Goal: Use online tool/utility: Use online tool/utility

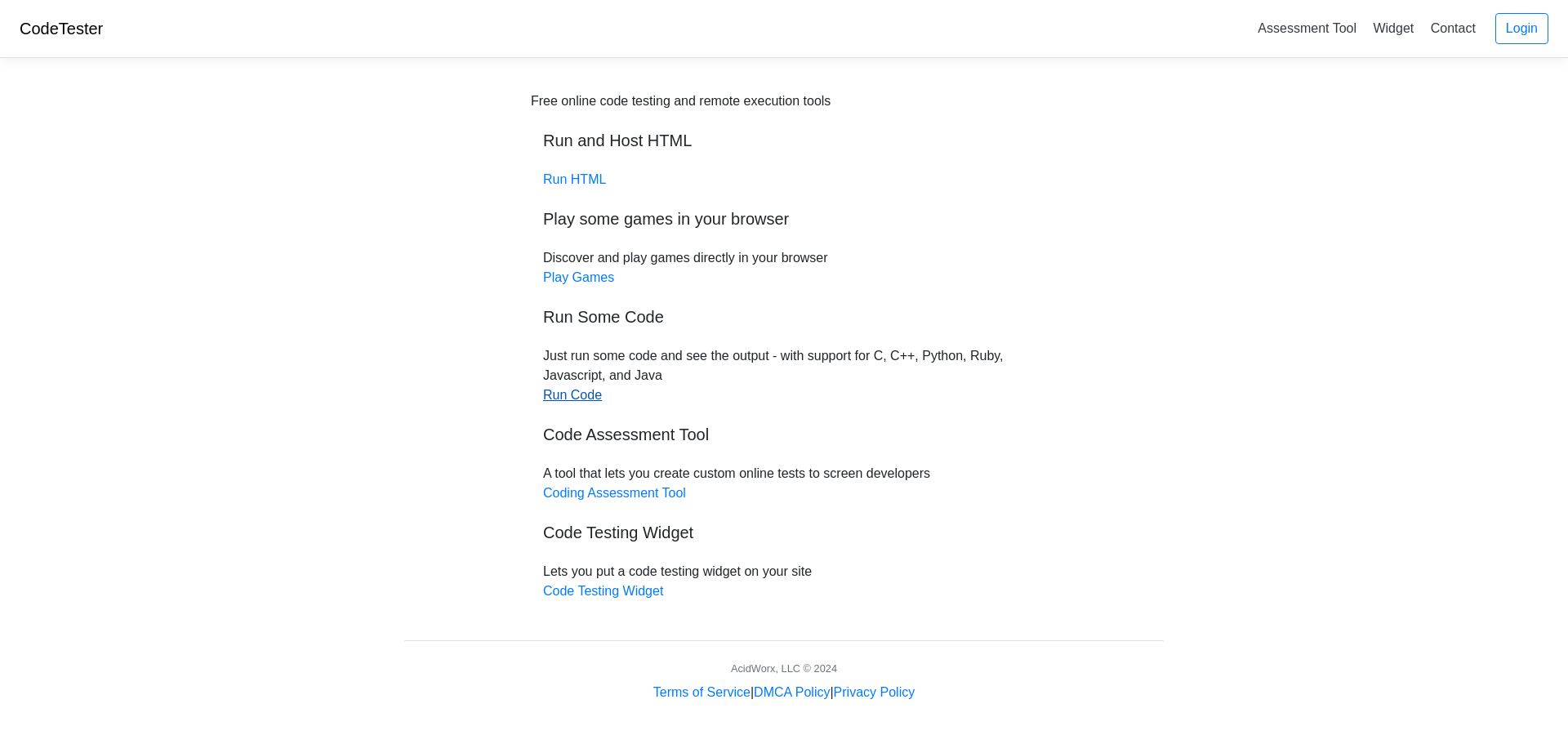
click at [589, 397] on link "Run Code" at bounding box center [572, 395] width 59 height 14
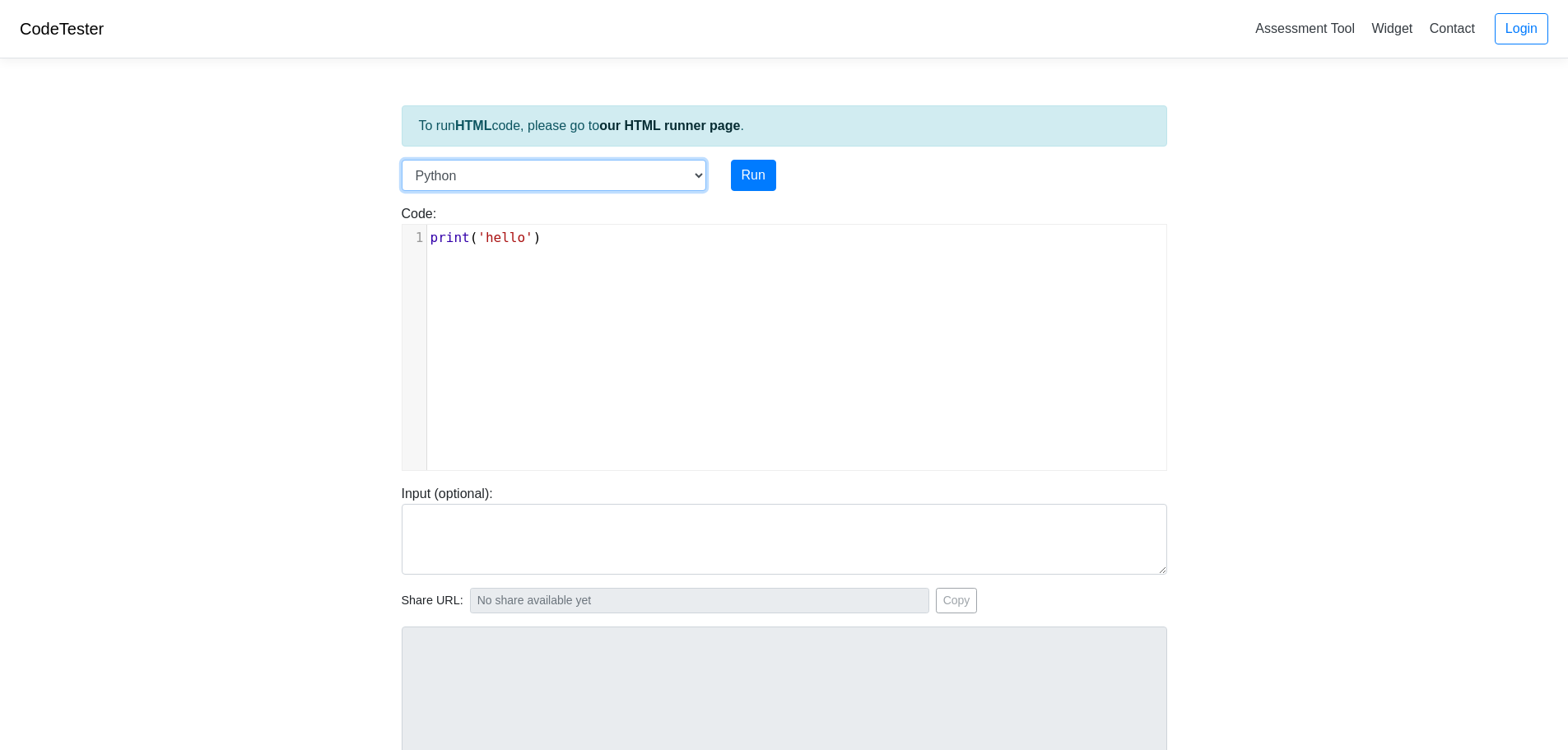
click at [572, 178] on select "C C++ Go Java Javascript Python Ruby" at bounding box center [553, 175] width 305 height 31
select select "c"
click at [401, 160] on select "C C++ Go Java Javascript Python Ruby" at bounding box center [553, 175] width 305 height 31
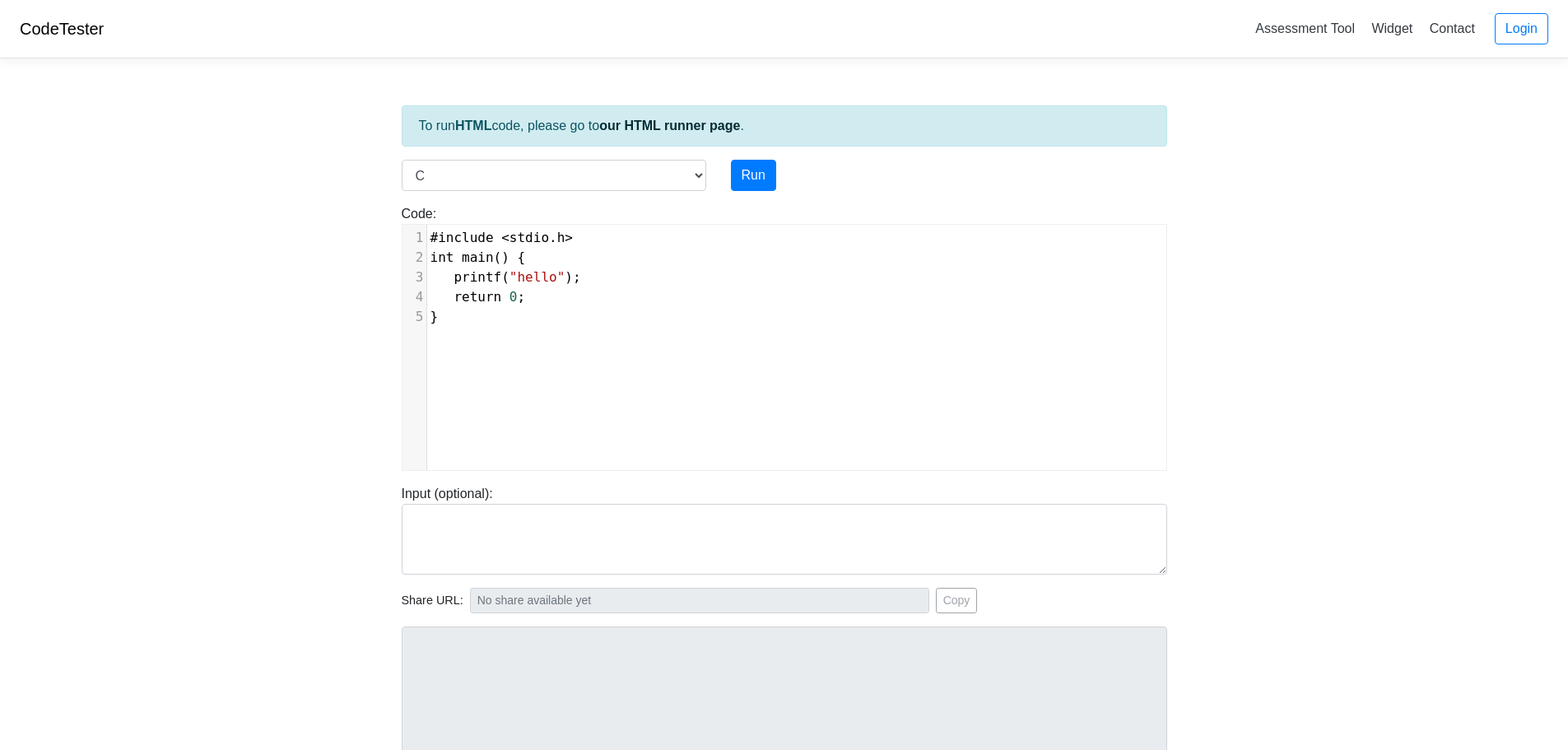
scroll to position [6, 0]
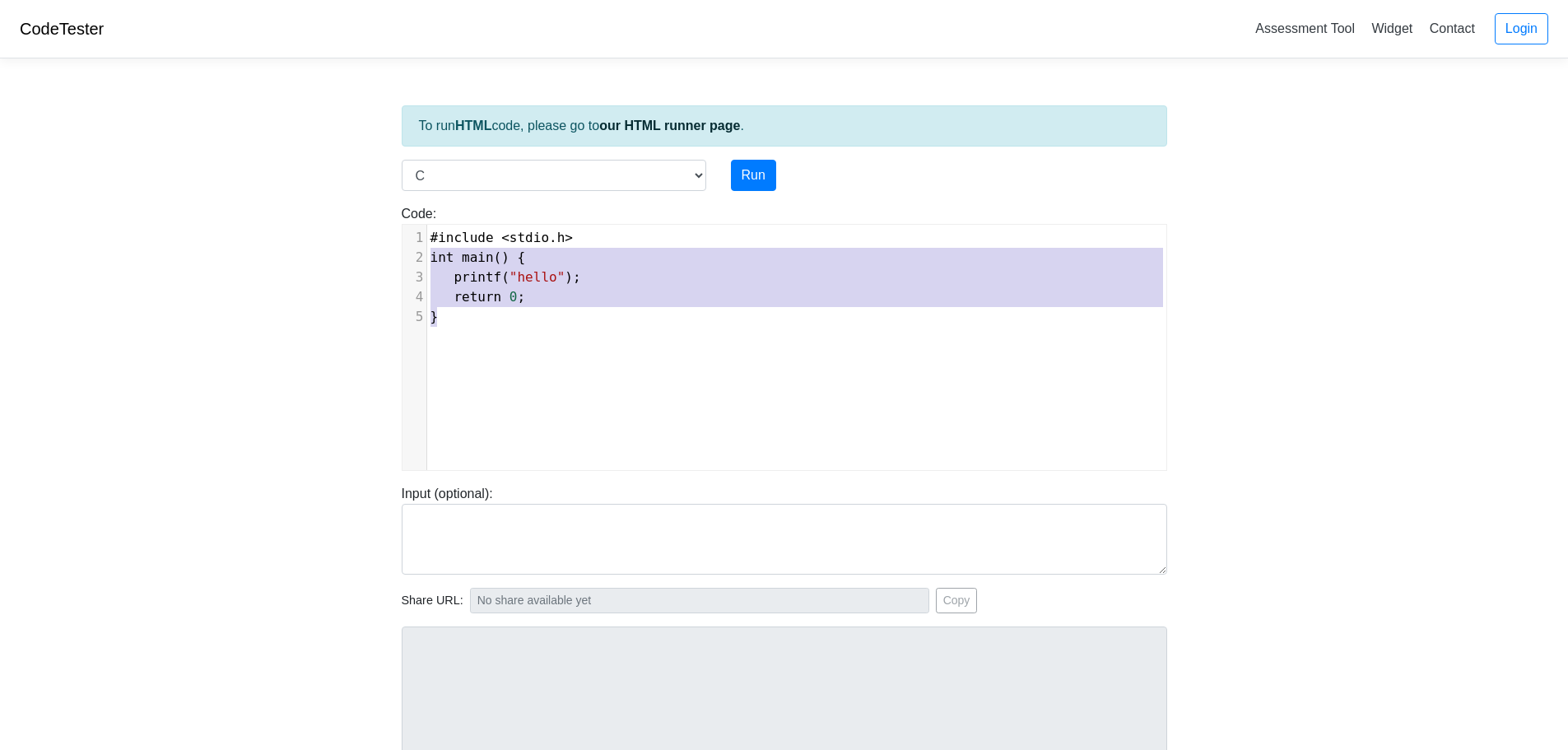
type textarea "#include <stdio.h> int main() { printf("hello"); return 0; }"
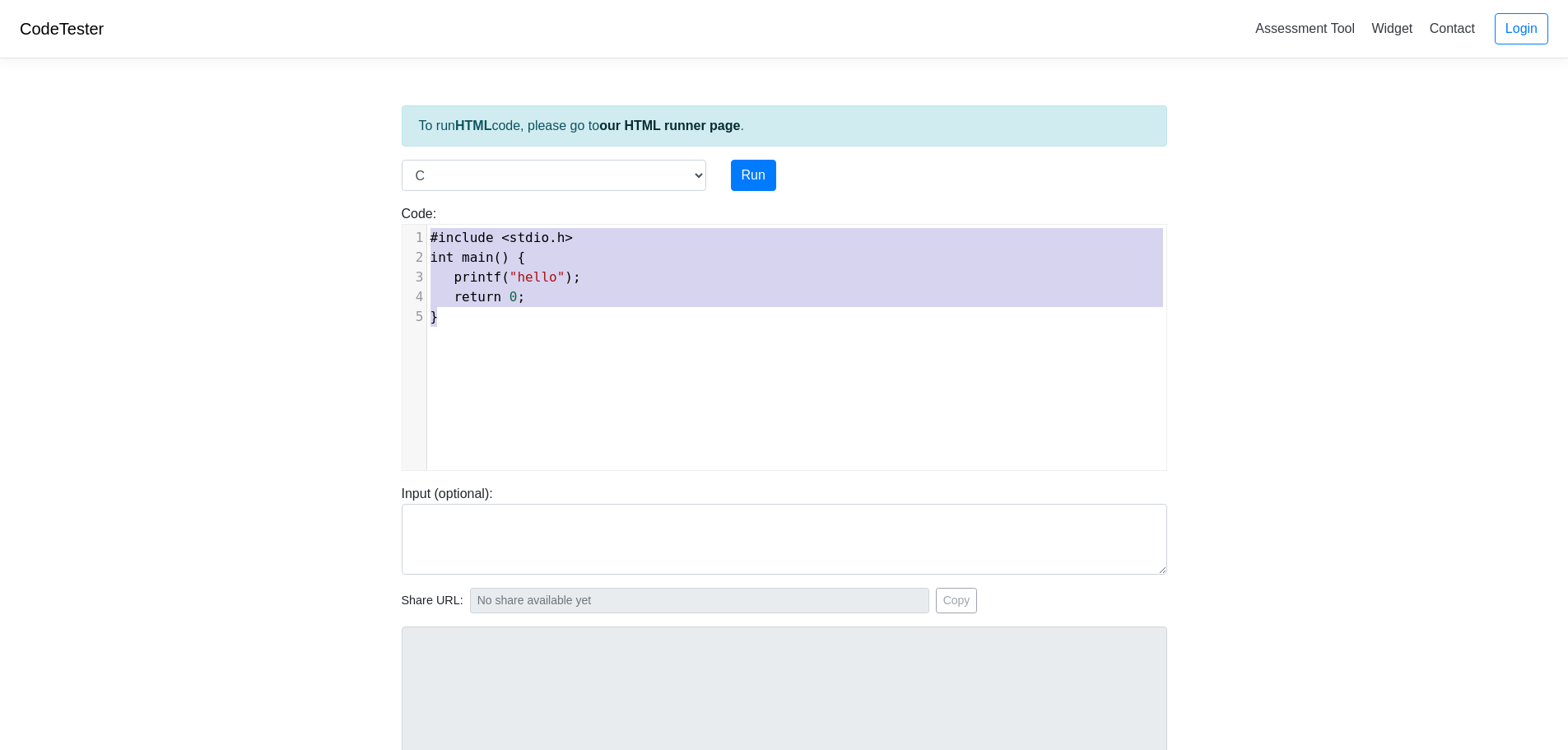
drag, startPoint x: 532, startPoint y: 359, endPoint x: 377, endPoint y: 235, distance: 198.5
click at [374, 233] on body "CodeTester Assessment Tool Widget Contact Login To run HTML code, please go to …" at bounding box center [784, 440] width 1568 height 879
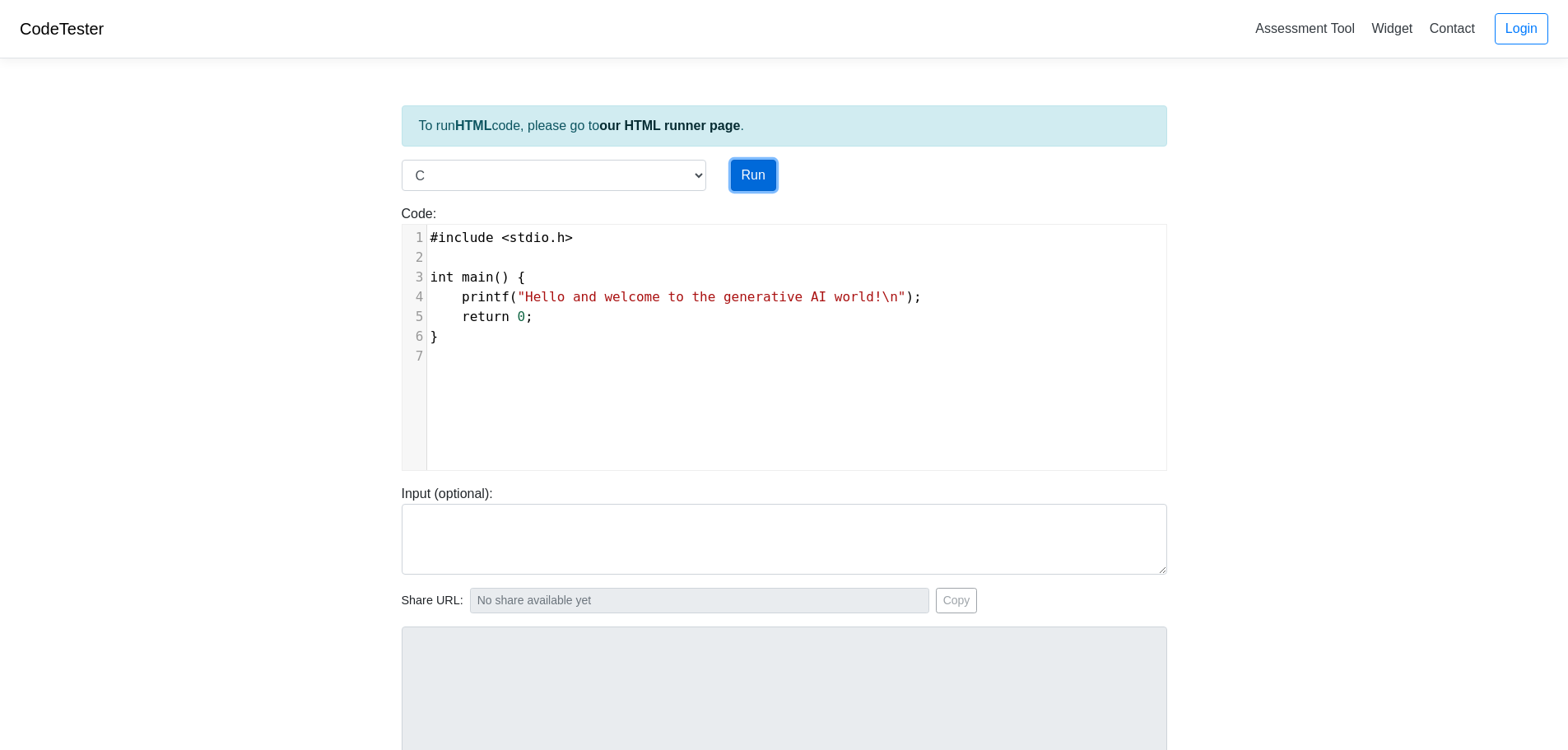
click at [754, 183] on button "Run" at bounding box center [753, 175] width 45 height 31
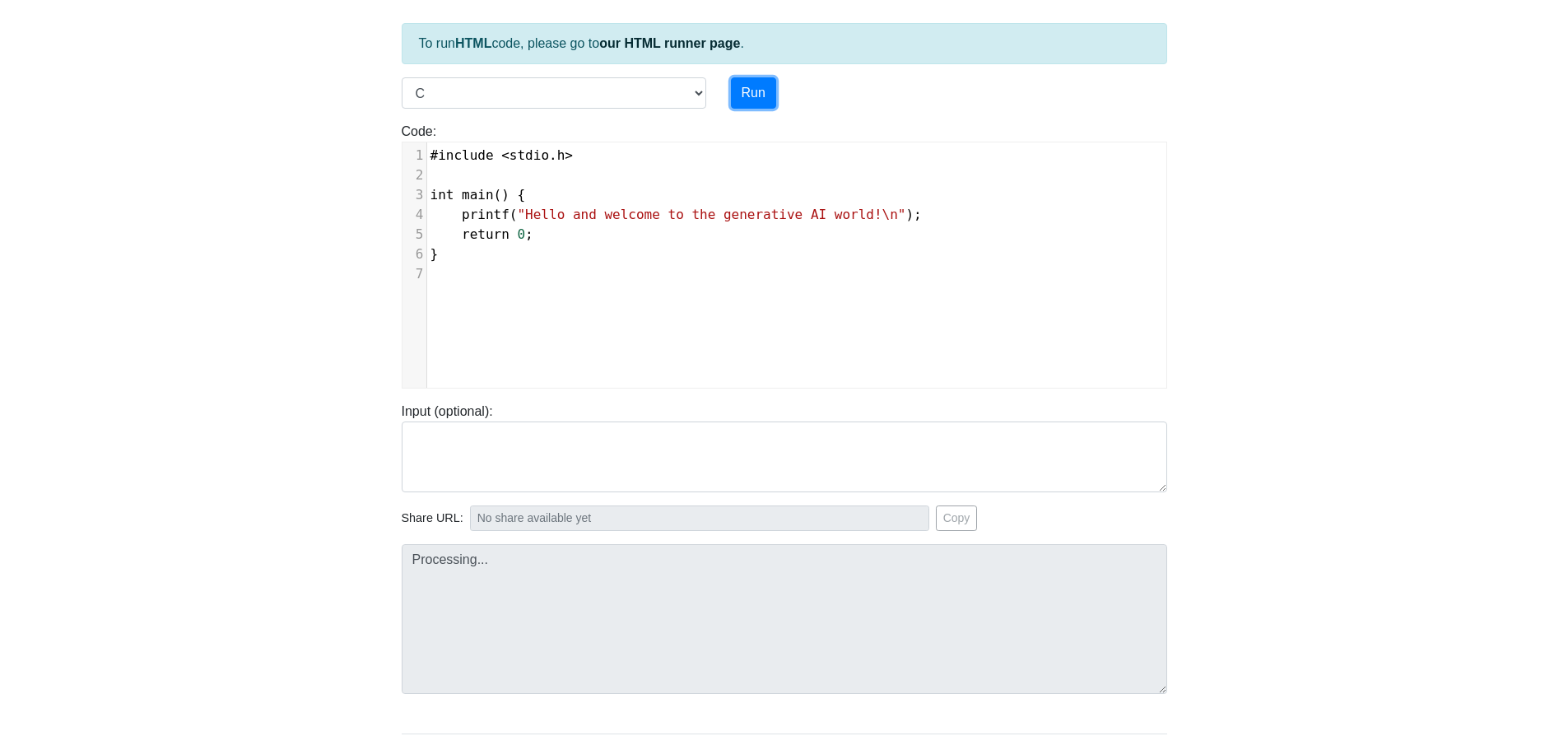
scroll to position [165, 0]
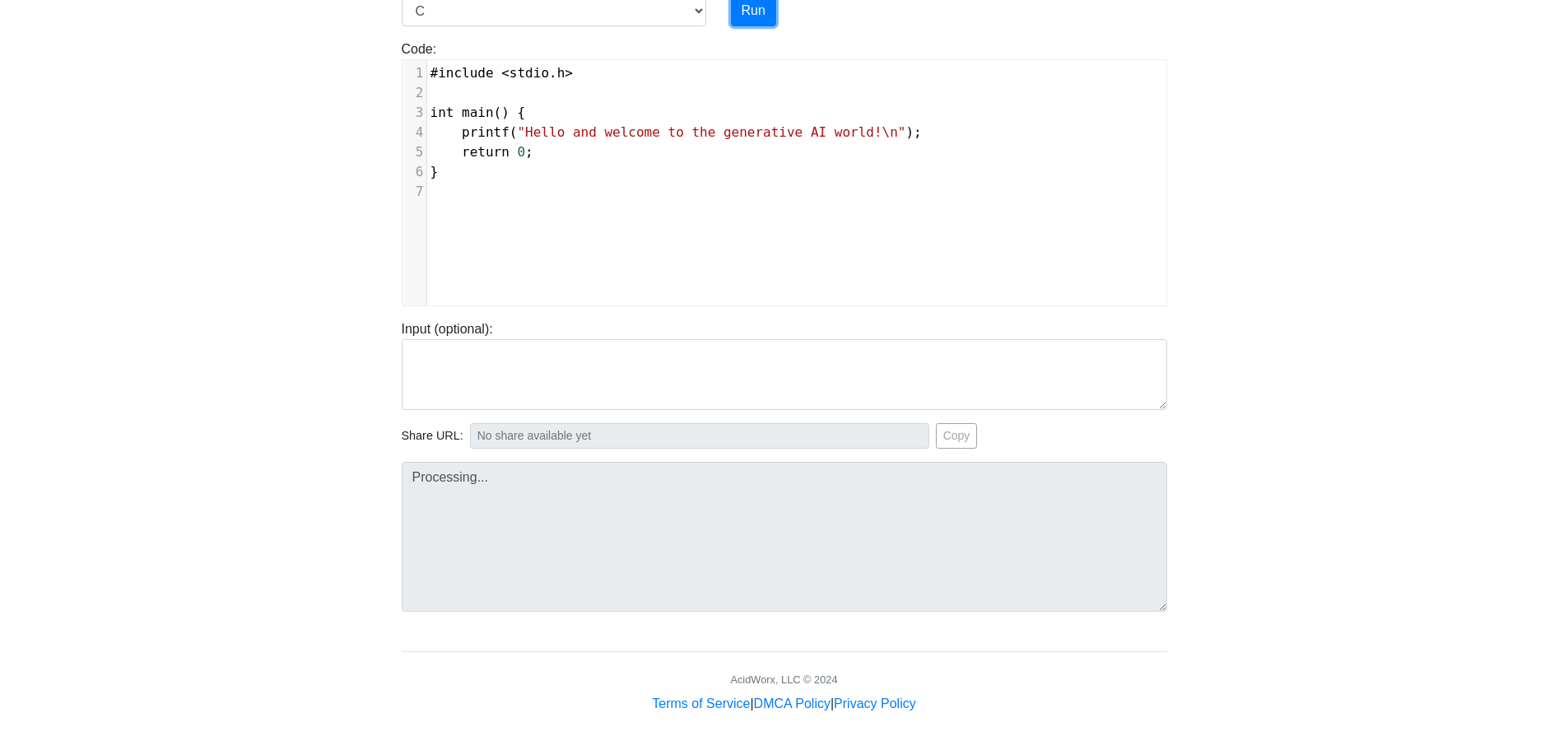
type input "https://codetester.io/runner?s=vYlrpZxBzq"
type textarea "Stdout: Hello and welcome to the generative AI world!"
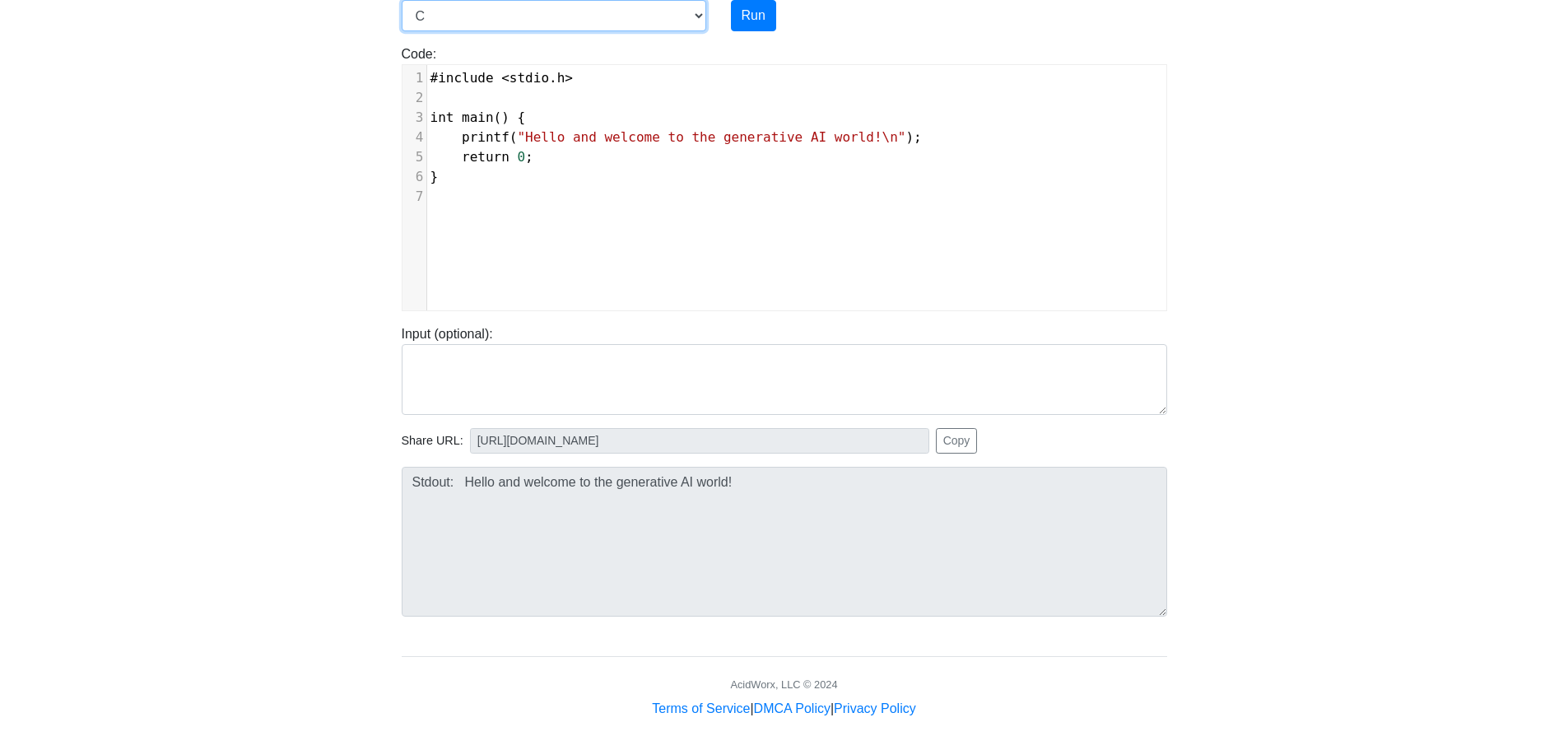
drag, startPoint x: 641, startPoint y: 14, endPoint x: 632, endPoint y: 25, distance: 14.2
click at [641, 15] on select "C C++ Go Java Javascript Python Ruby" at bounding box center [553, 15] width 305 height 31
select select "python"
click at [401, 0] on select "C C++ Go Java Javascript Python Ruby" at bounding box center [553, 15] width 305 height 31
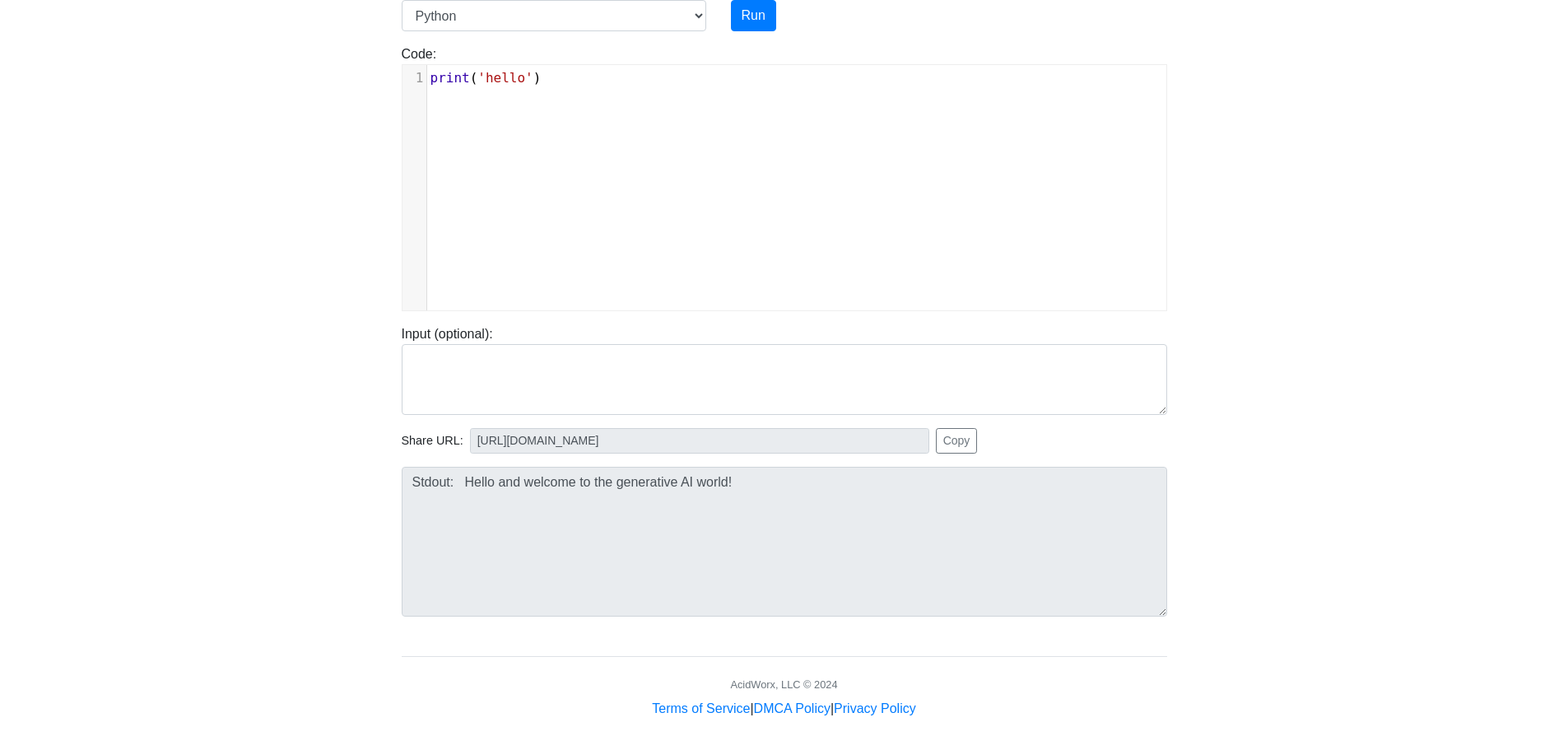
click at [504, 210] on div "xxxxxxxxxx 1 print ( 'hello' )" at bounding box center [796, 200] width 788 height 270
type textarea "print('hello')"
paste textarea
type textarea "https://www.programiz.com/python-programming/online-compiler/"
drag, startPoint x: 909, startPoint y: 72, endPoint x: 413, endPoint y: 77, distance: 496.0
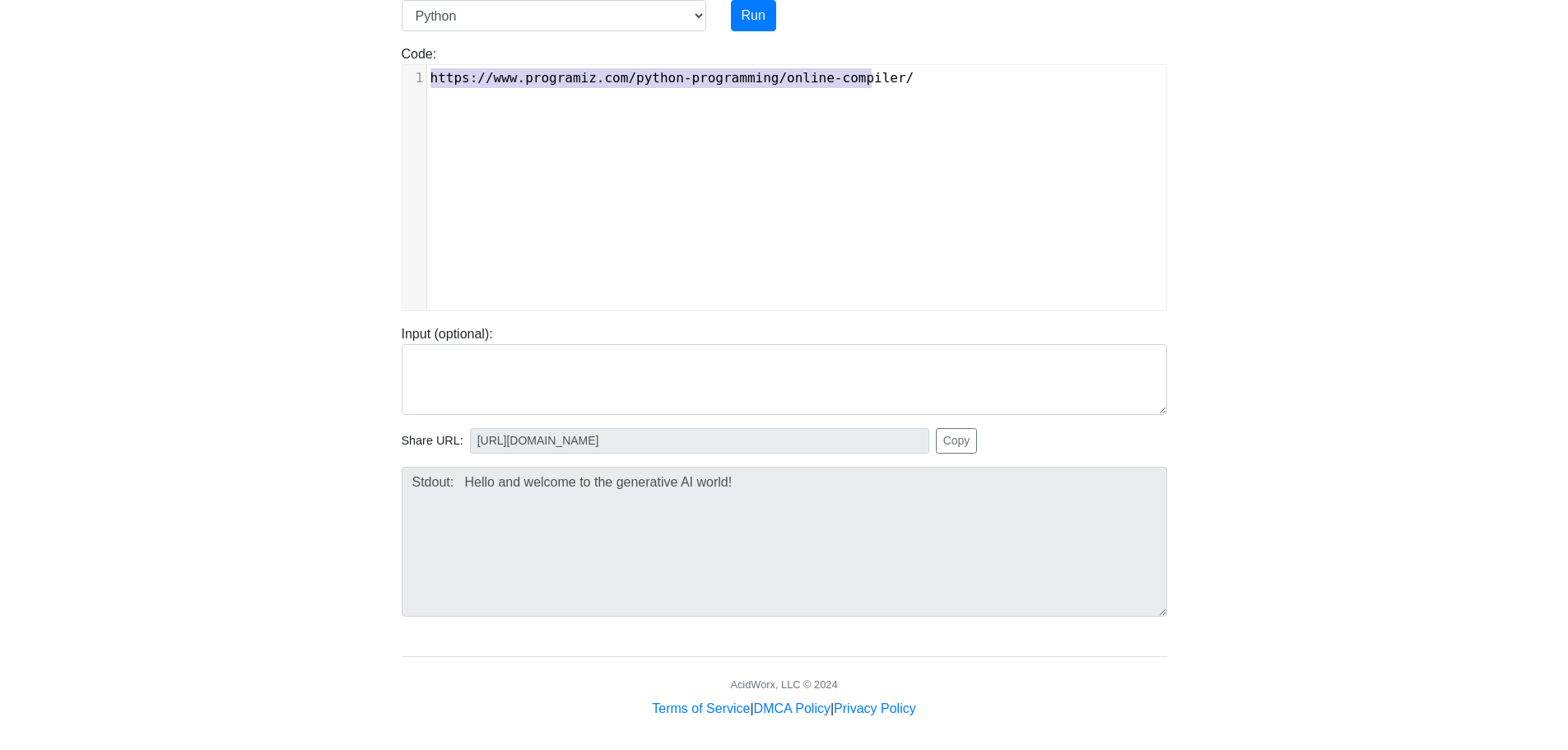
click at [427, 76] on div "1 https : // www . programiz . com / python - programming / online - compiler /" at bounding box center [803, 78] width 751 height 19
click at [678, 150] on div "x 1 ​" at bounding box center [796, 200] width 788 height 270
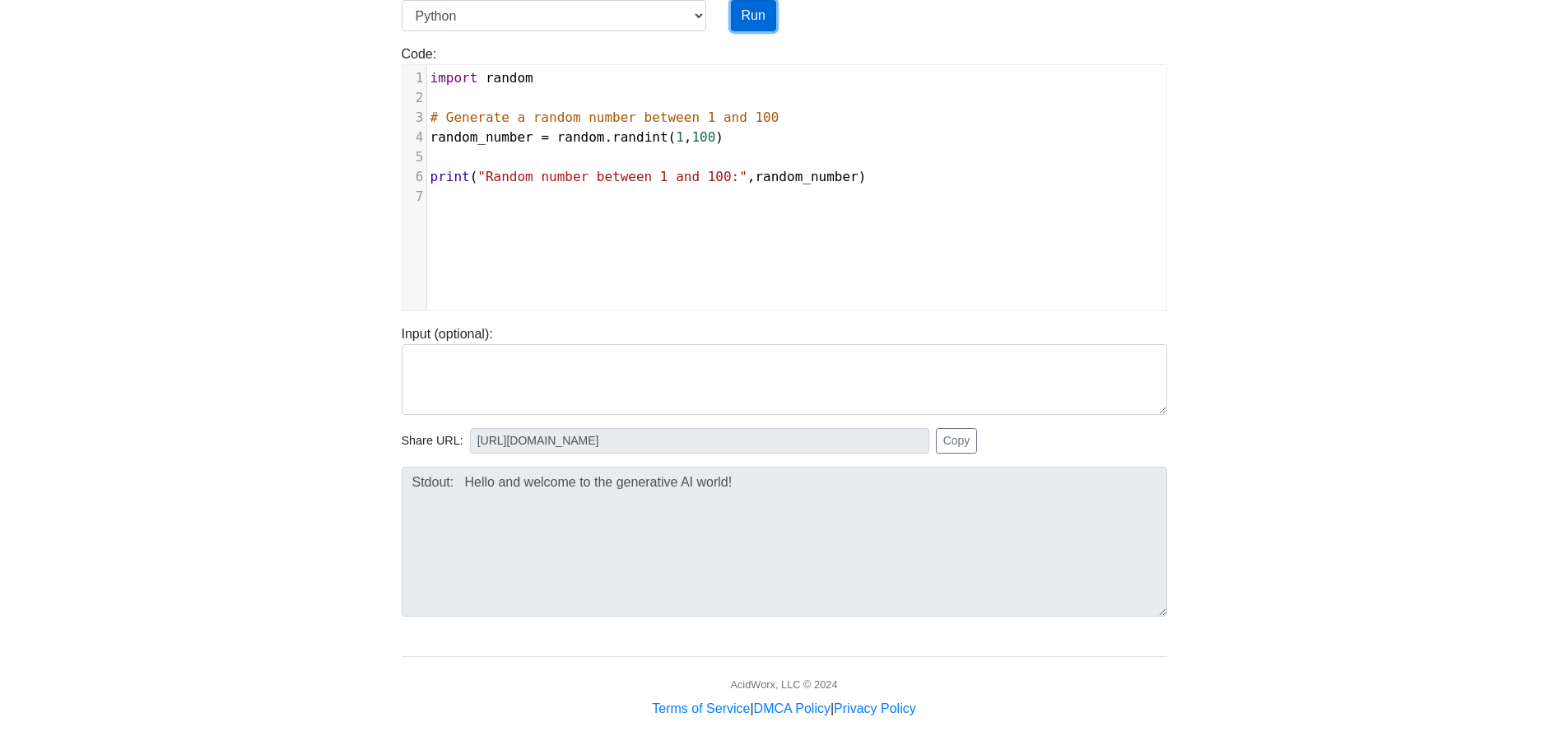
click at [767, 15] on button "Run" at bounding box center [753, 15] width 45 height 31
type input "https://codetester.io/runner?s=5OznpGxGl4"
type textarea "Stdout: Random number between 1 and 100: 47"
